Goal: Task Accomplishment & Management: Complete application form

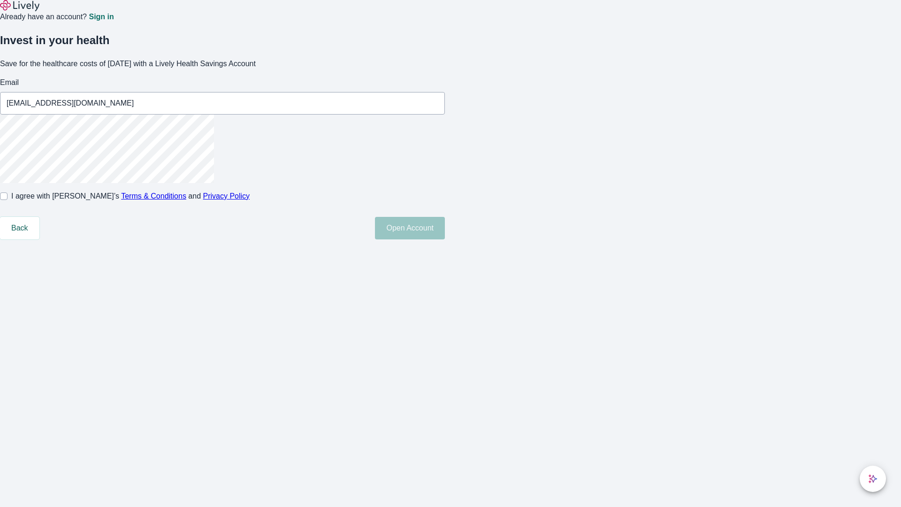
click at [8, 200] on input "I agree with Lively’s Terms & Conditions and Privacy Policy" at bounding box center [4, 196] width 8 height 8
checkbox input "true"
click at [445, 239] on button "Open Account" at bounding box center [410, 228] width 70 height 23
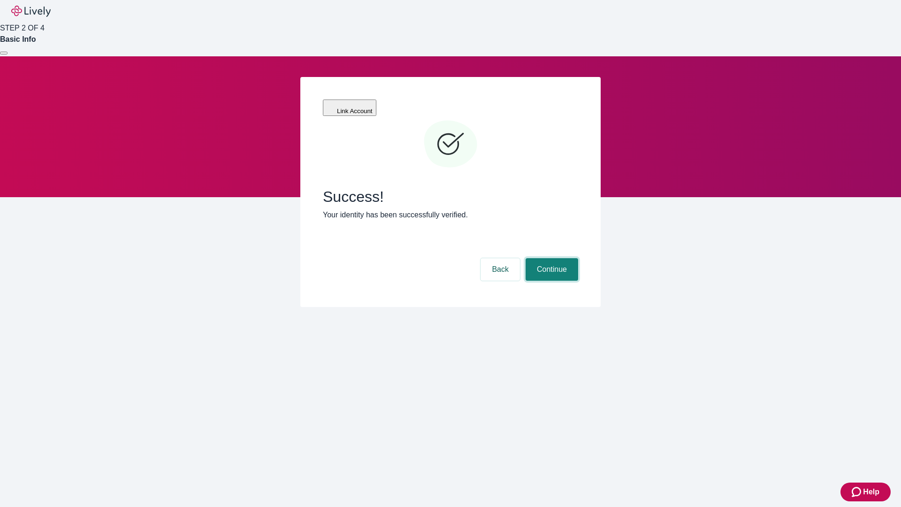
click at [550, 258] on button "Continue" at bounding box center [551, 269] width 53 height 23
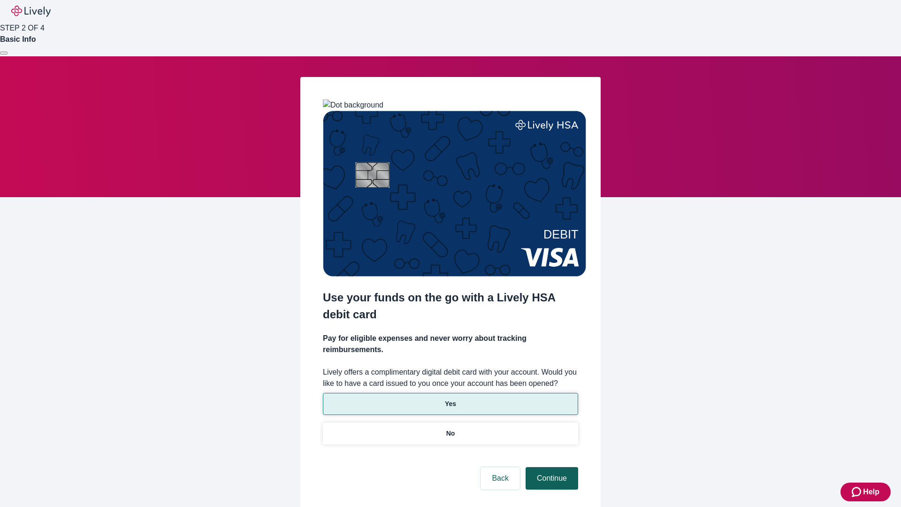
click at [450, 399] on p "Yes" at bounding box center [450, 404] width 11 height 10
click at [550, 467] on button "Continue" at bounding box center [551, 478] width 53 height 23
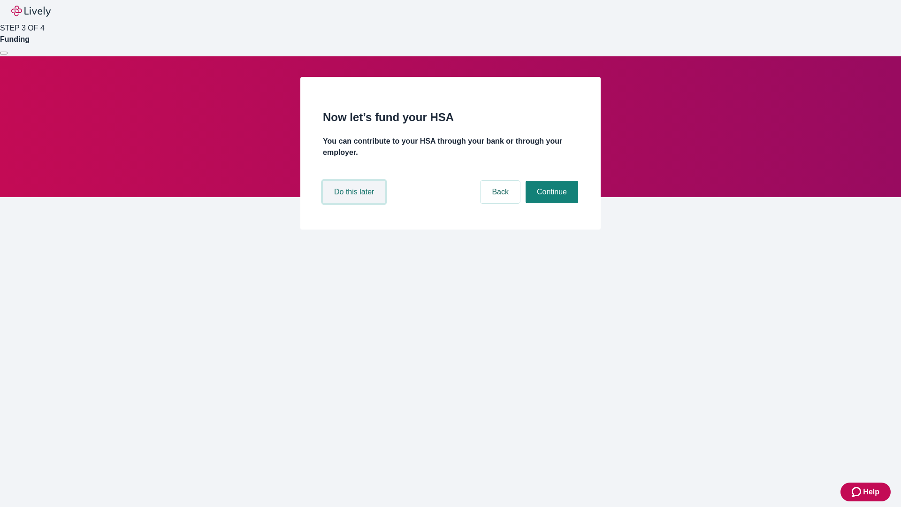
click at [355, 203] on button "Do this later" at bounding box center [354, 192] width 62 height 23
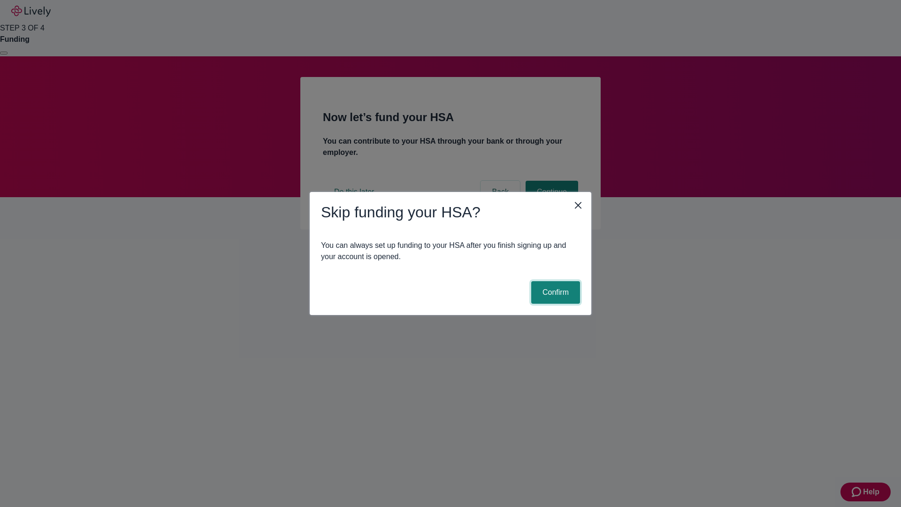
click at [554, 292] on button "Confirm" at bounding box center [555, 292] width 49 height 23
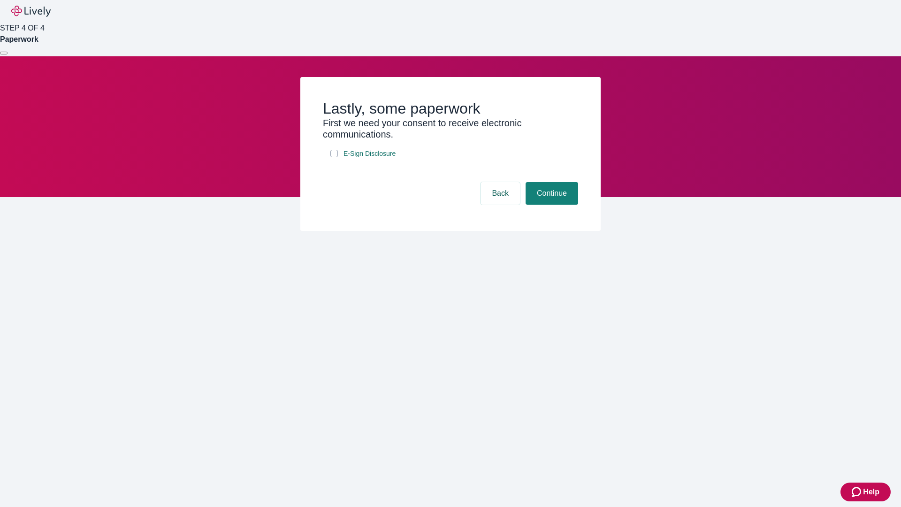
click at [334, 157] on input "E-Sign Disclosure" at bounding box center [334, 154] width 8 height 8
checkbox input "true"
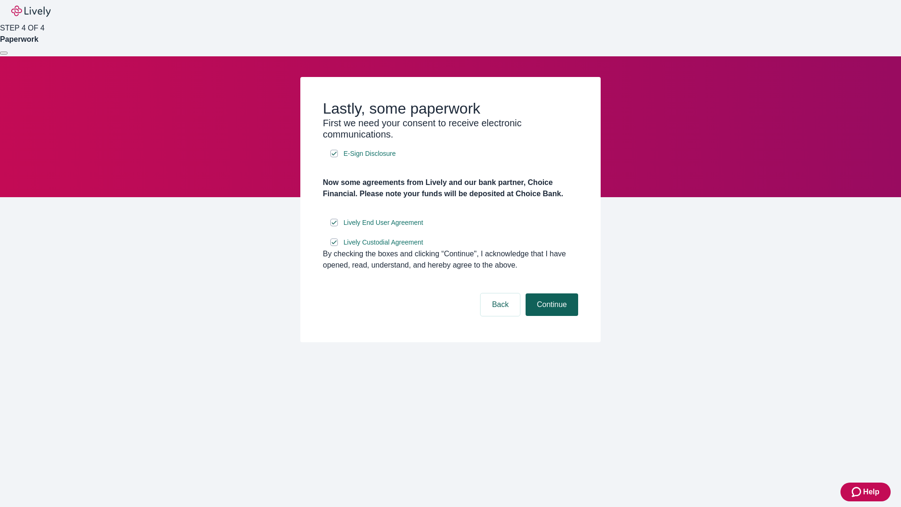
click at [550, 316] on button "Continue" at bounding box center [551, 304] width 53 height 23
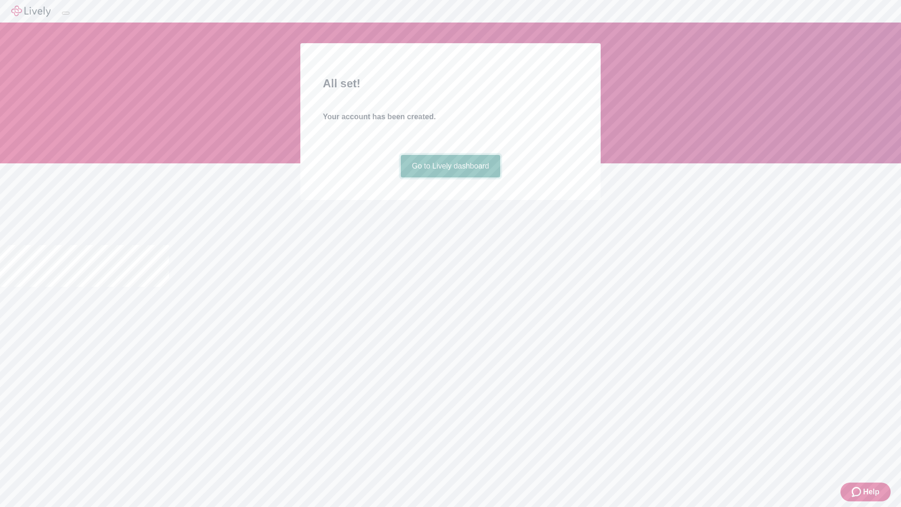
click at [450, 177] on link "Go to Lively dashboard" at bounding box center [451, 166] width 100 height 23
